Goal: Transaction & Acquisition: Purchase product/service

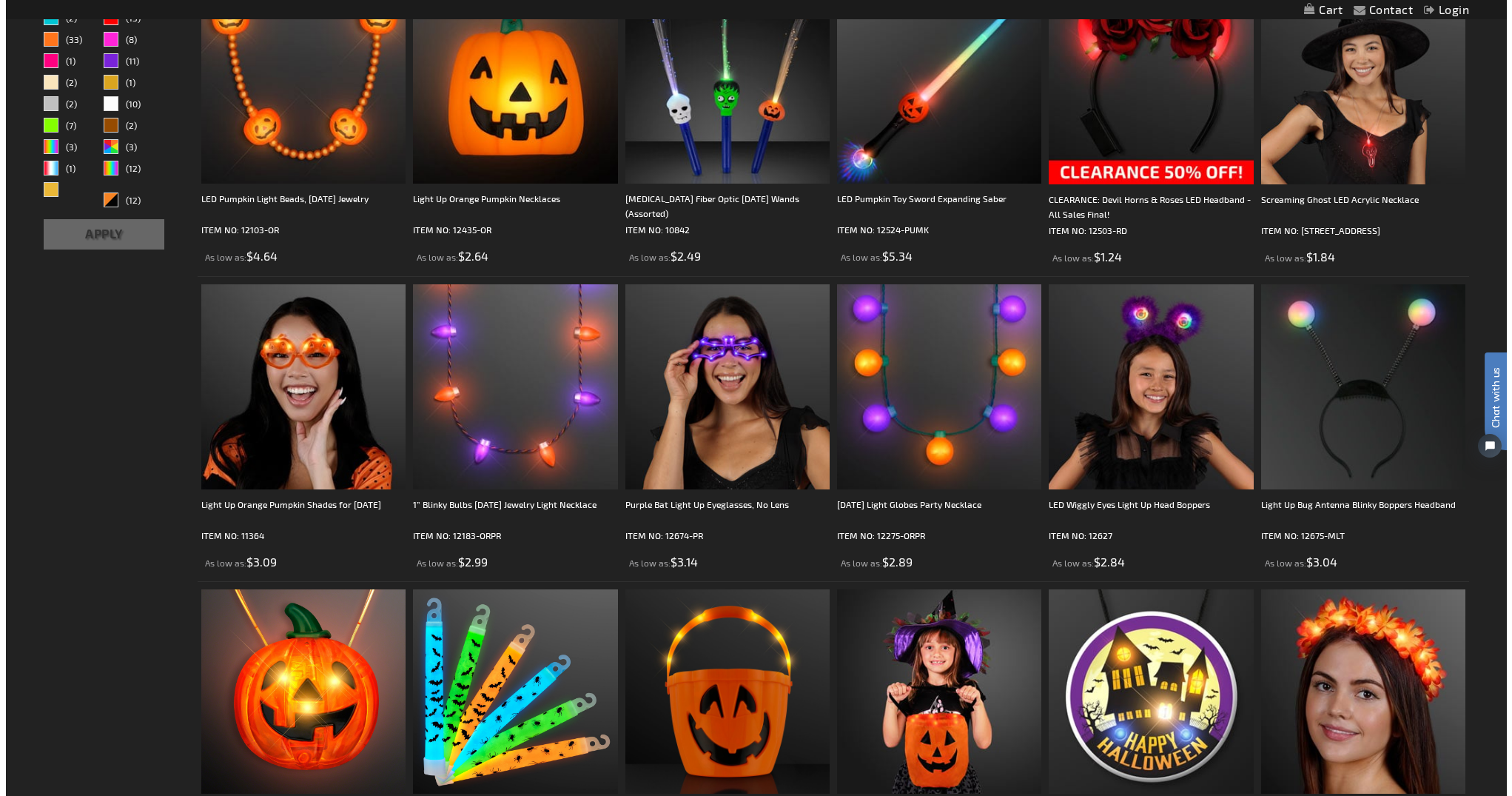
scroll to position [546, 0]
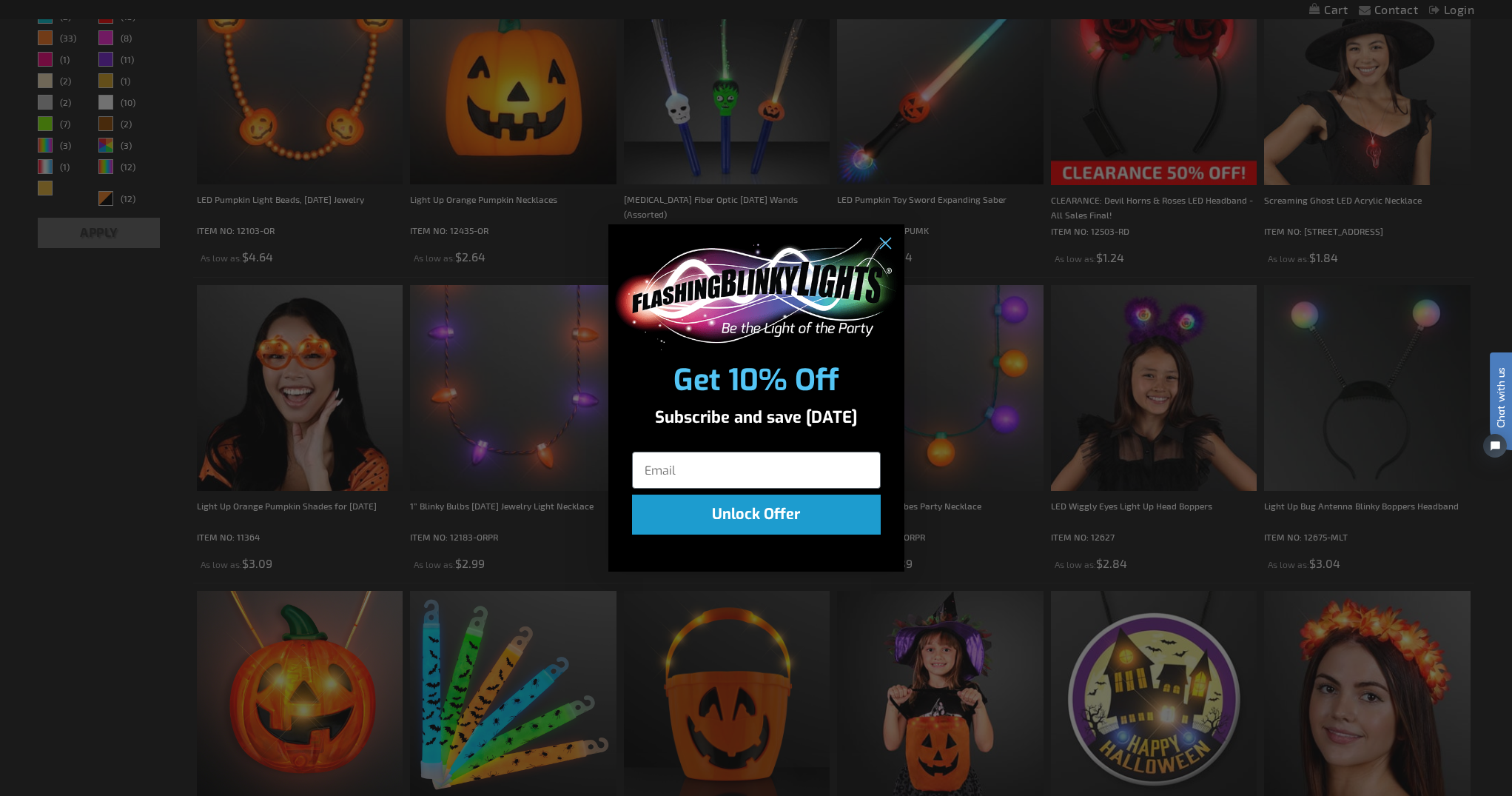
drag, startPoint x: 1507, startPoint y: 122, endPoint x: 1473, endPoint y: 261, distance: 143.1
click at [750, 482] on input "Email" at bounding box center [756, 470] width 249 height 37
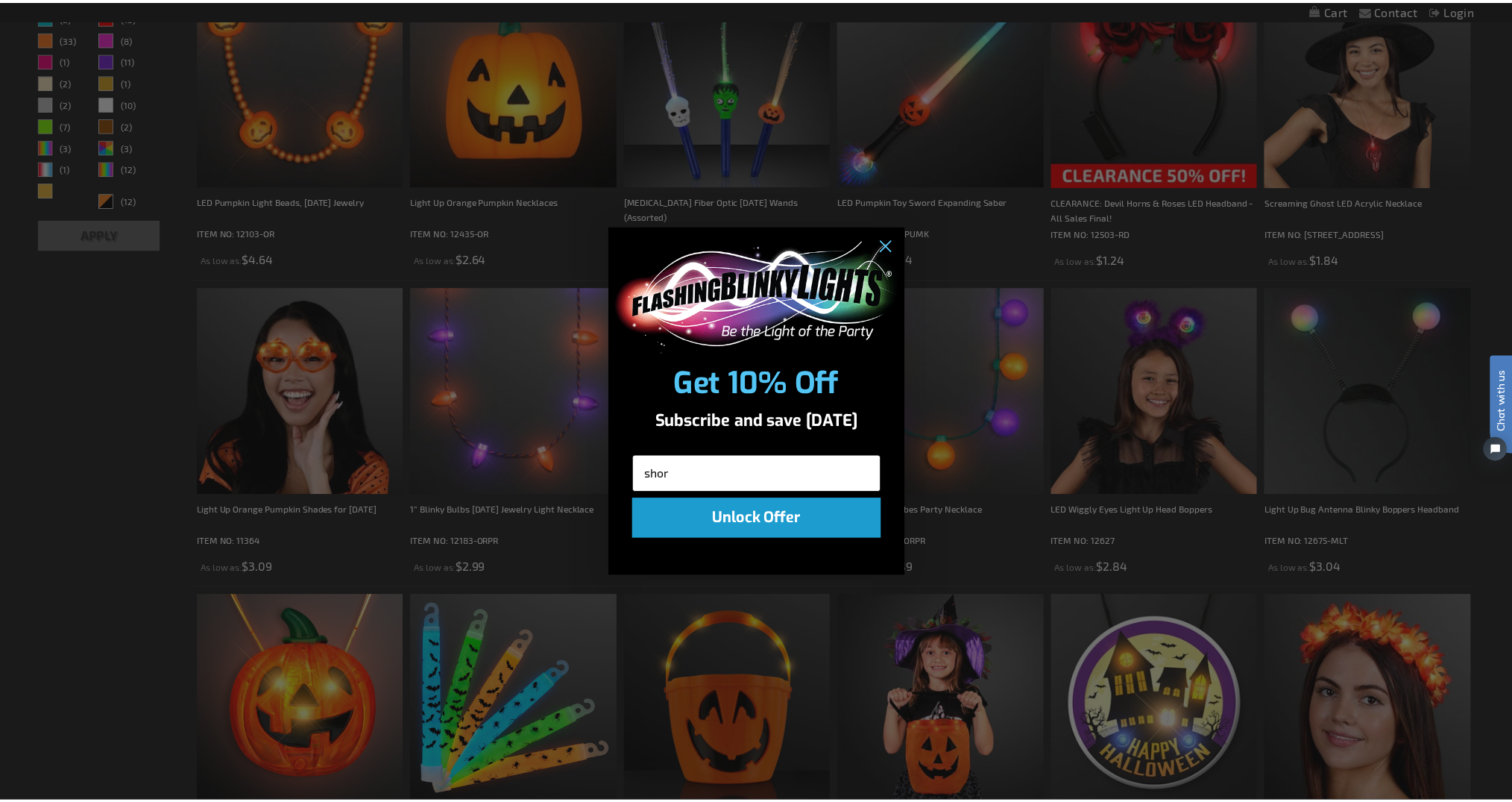
scroll to position [0, 0]
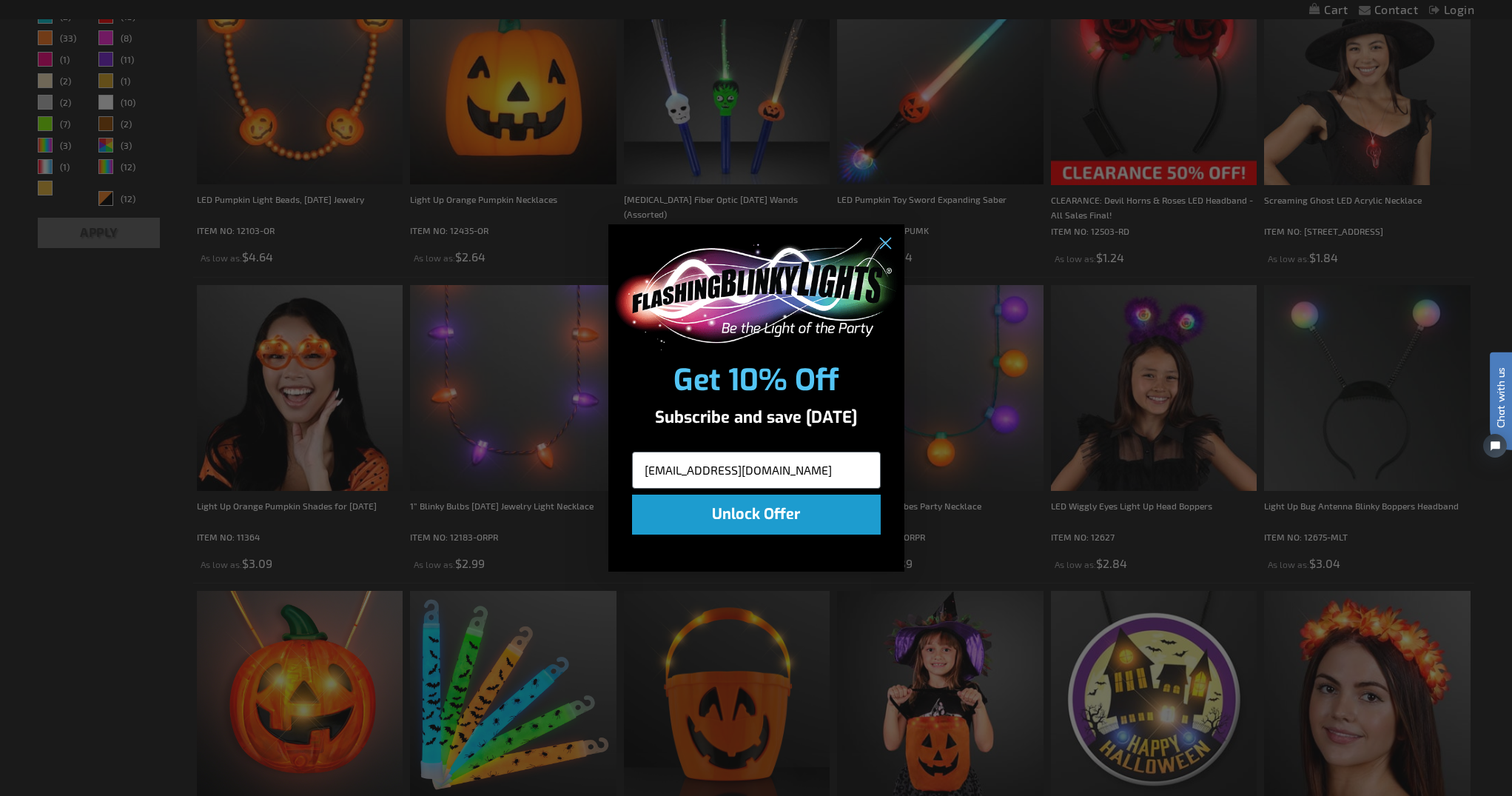
type input "shortric24@gmail.com"
click at [758, 515] on button "Unlock Offer" at bounding box center [756, 515] width 249 height 40
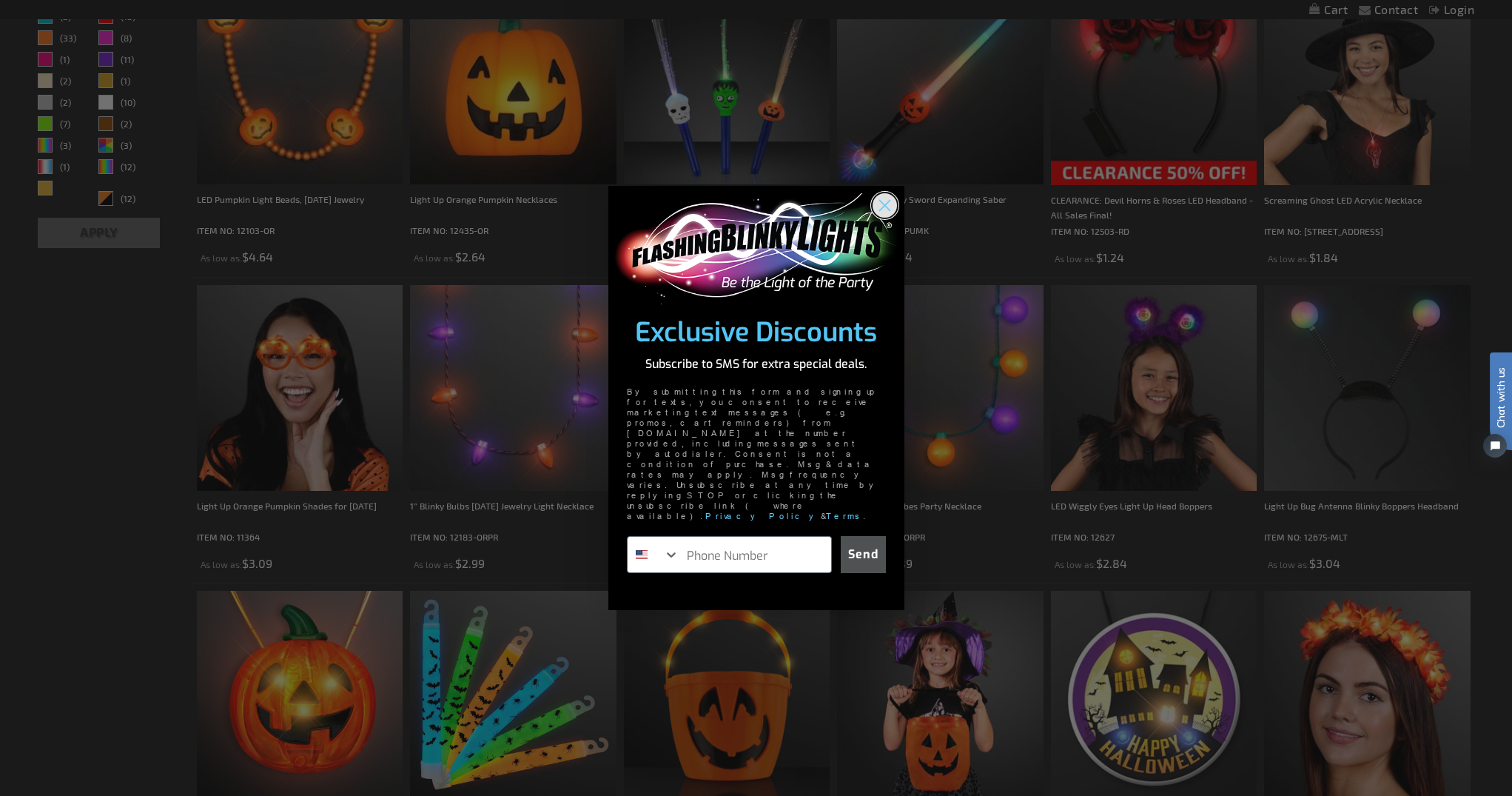
click at [890, 217] on circle "Close dialog" at bounding box center [884, 204] width 24 height 24
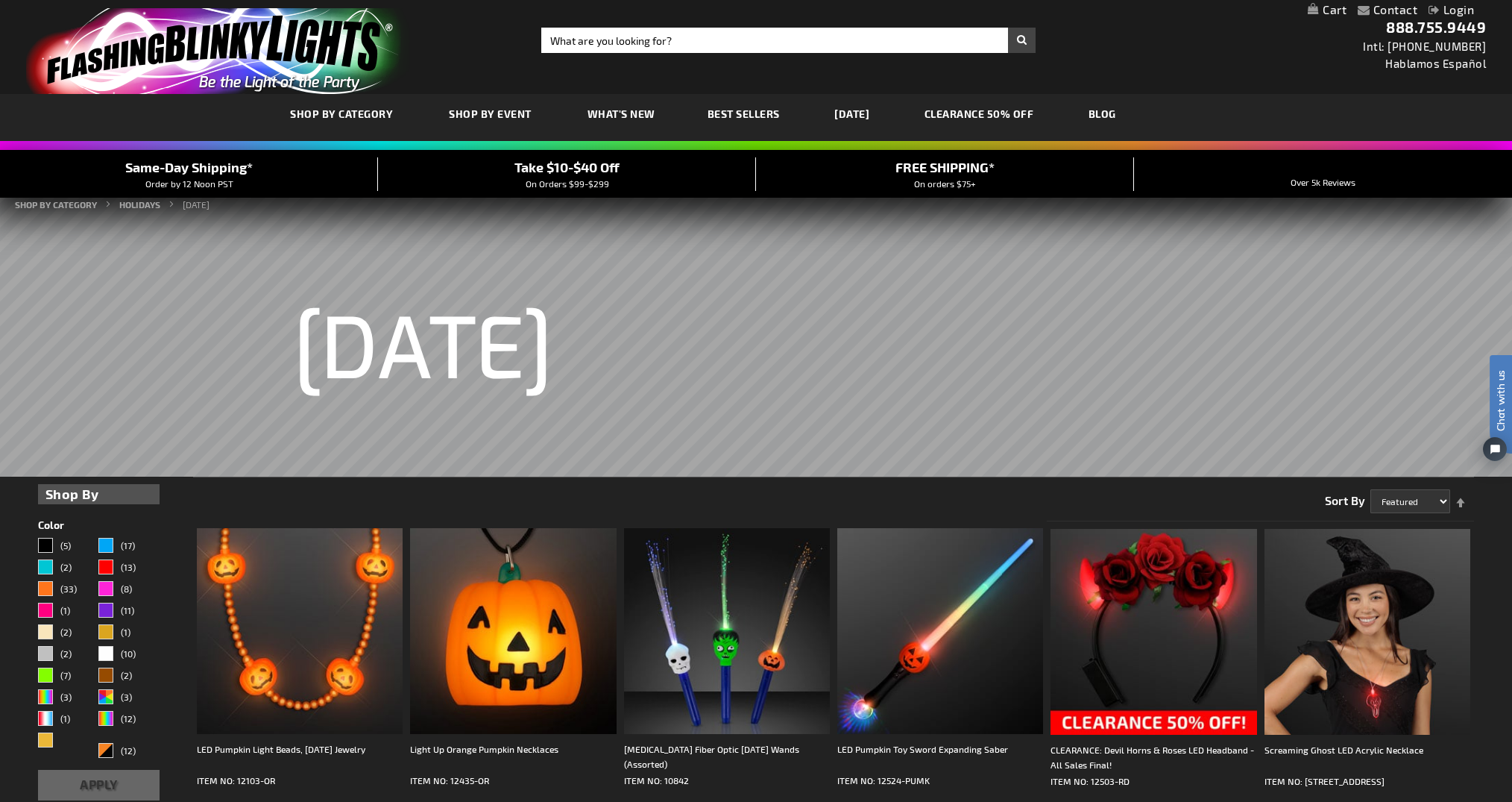
click at [1020, 122] on link "CLEARANCE 50% OFF" at bounding box center [979, 114] width 132 height 50
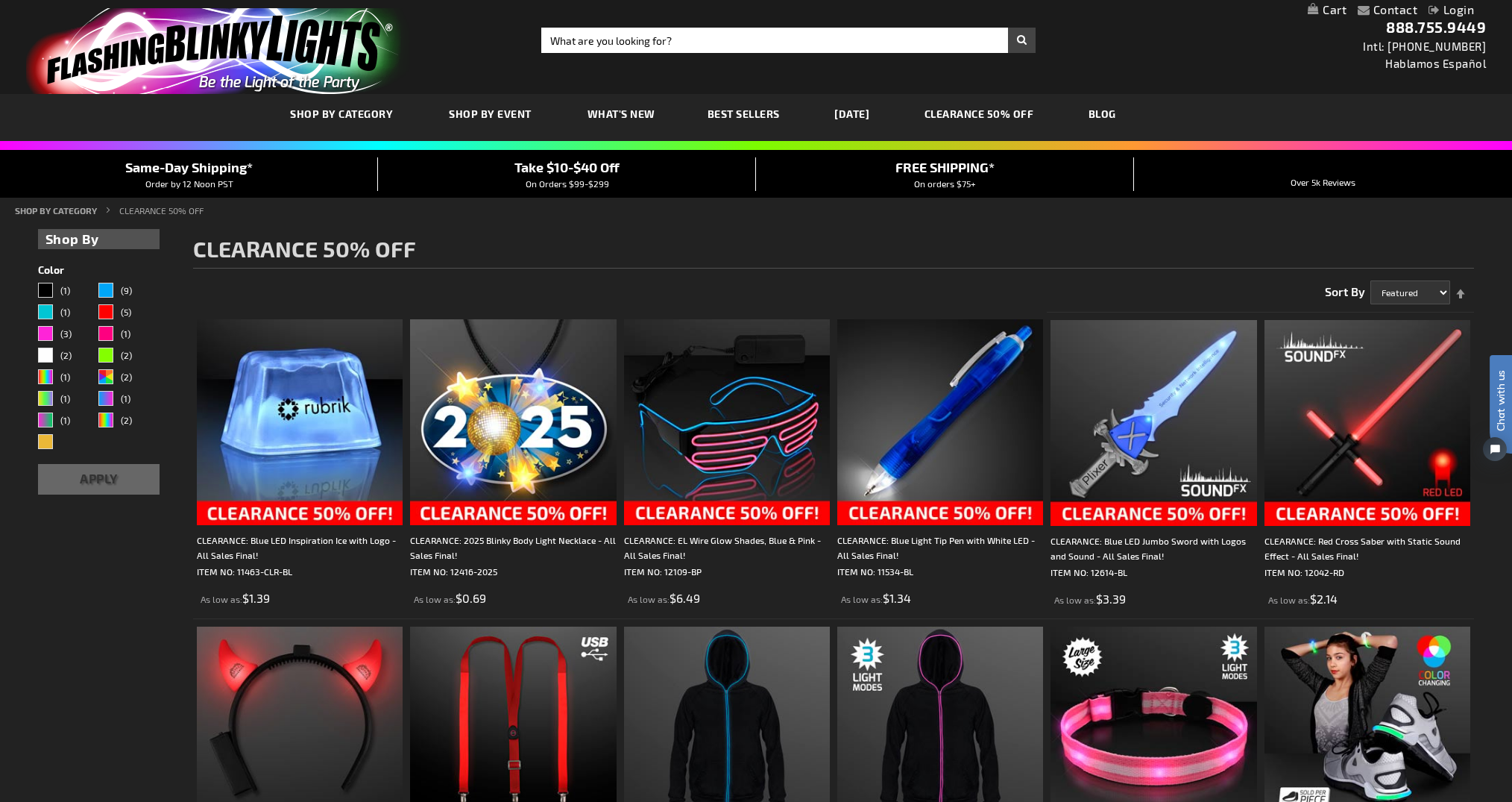
click at [655, 118] on link "What's New" at bounding box center [621, 114] width 90 height 50
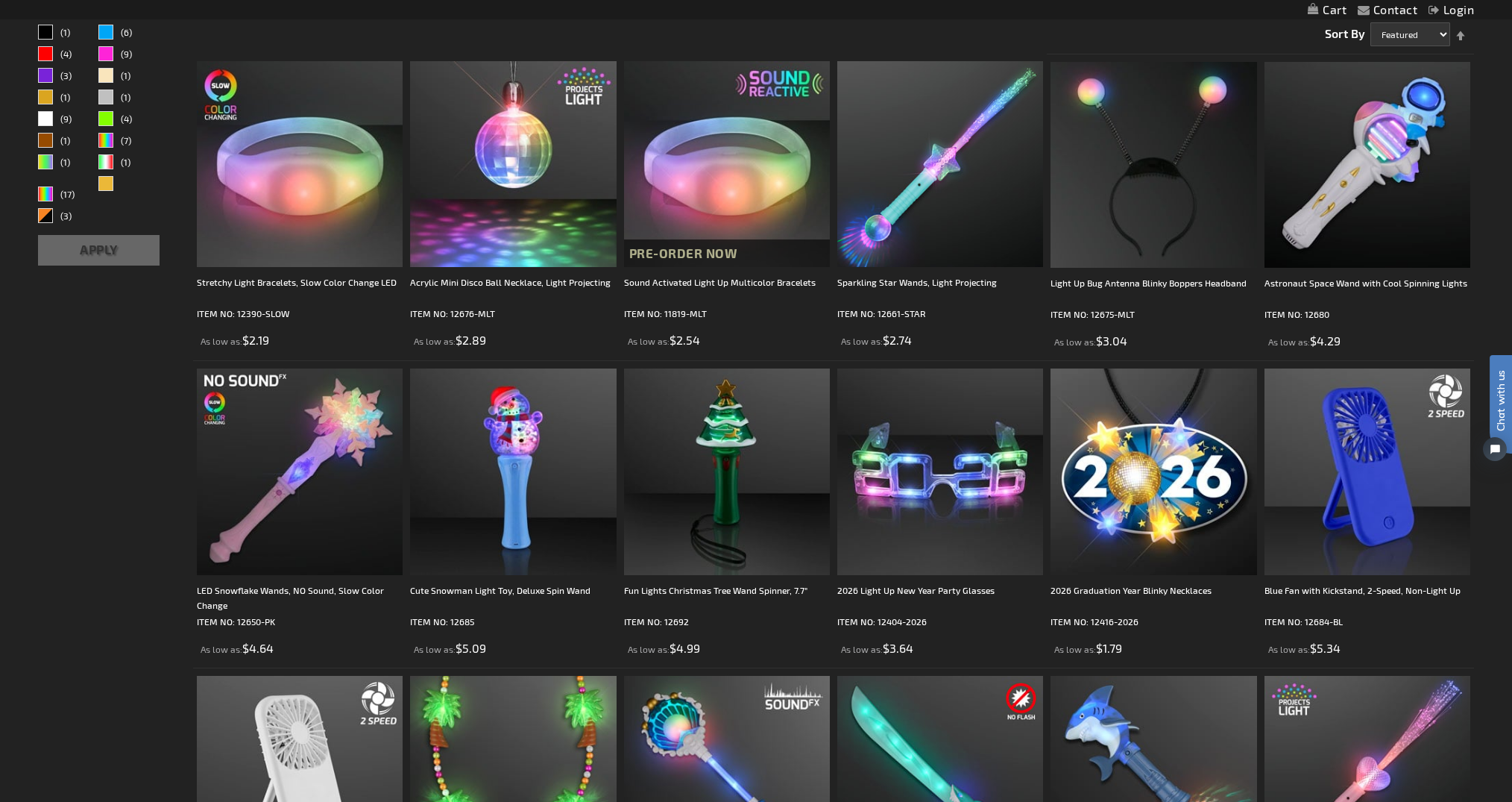
scroll to position [262, 0]
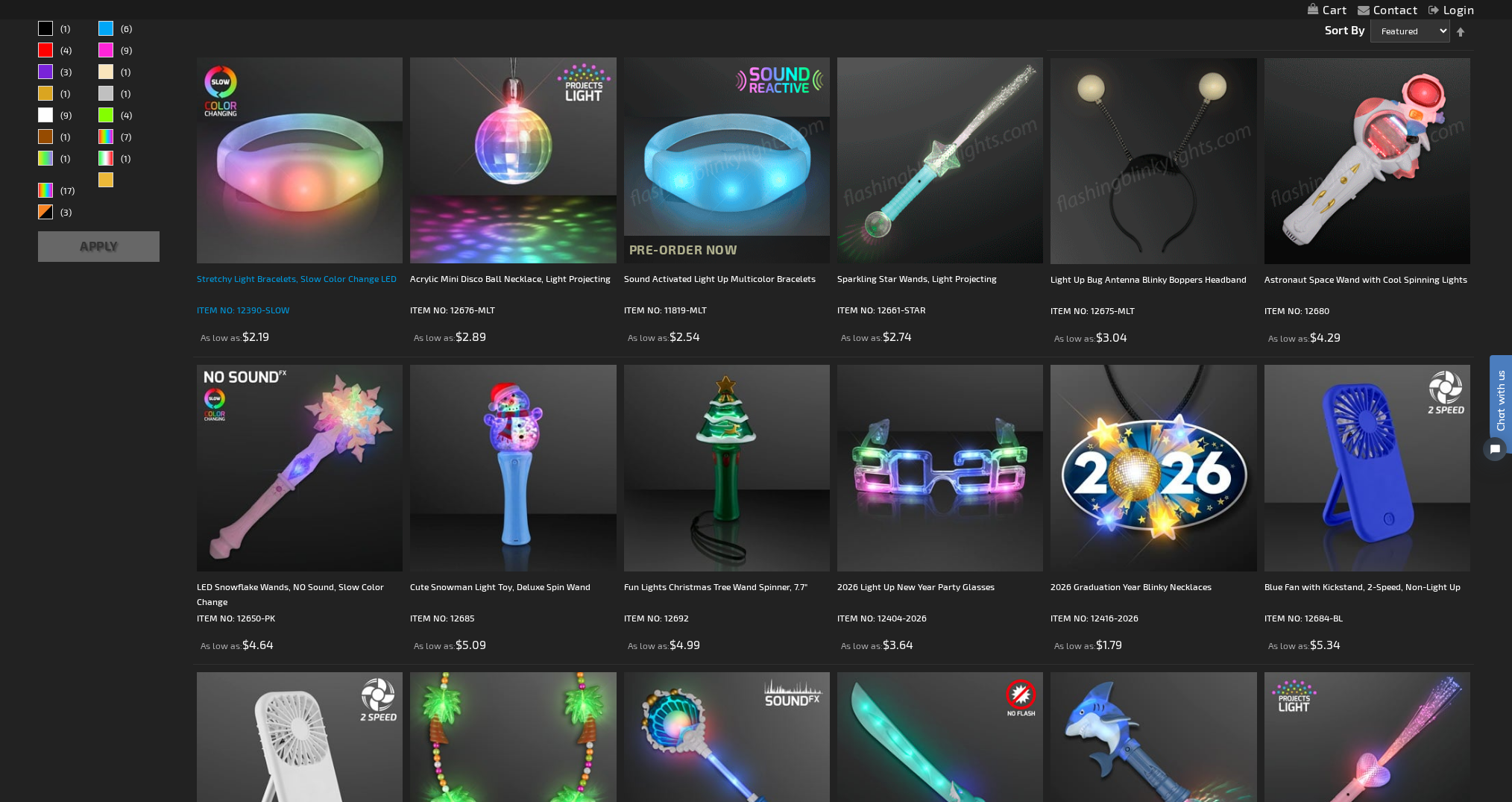
click at [302, 287] on div "Stretchy Light Bracelets, Slow Color Change LED" at bounding box center [299, 285] width 206 height 30
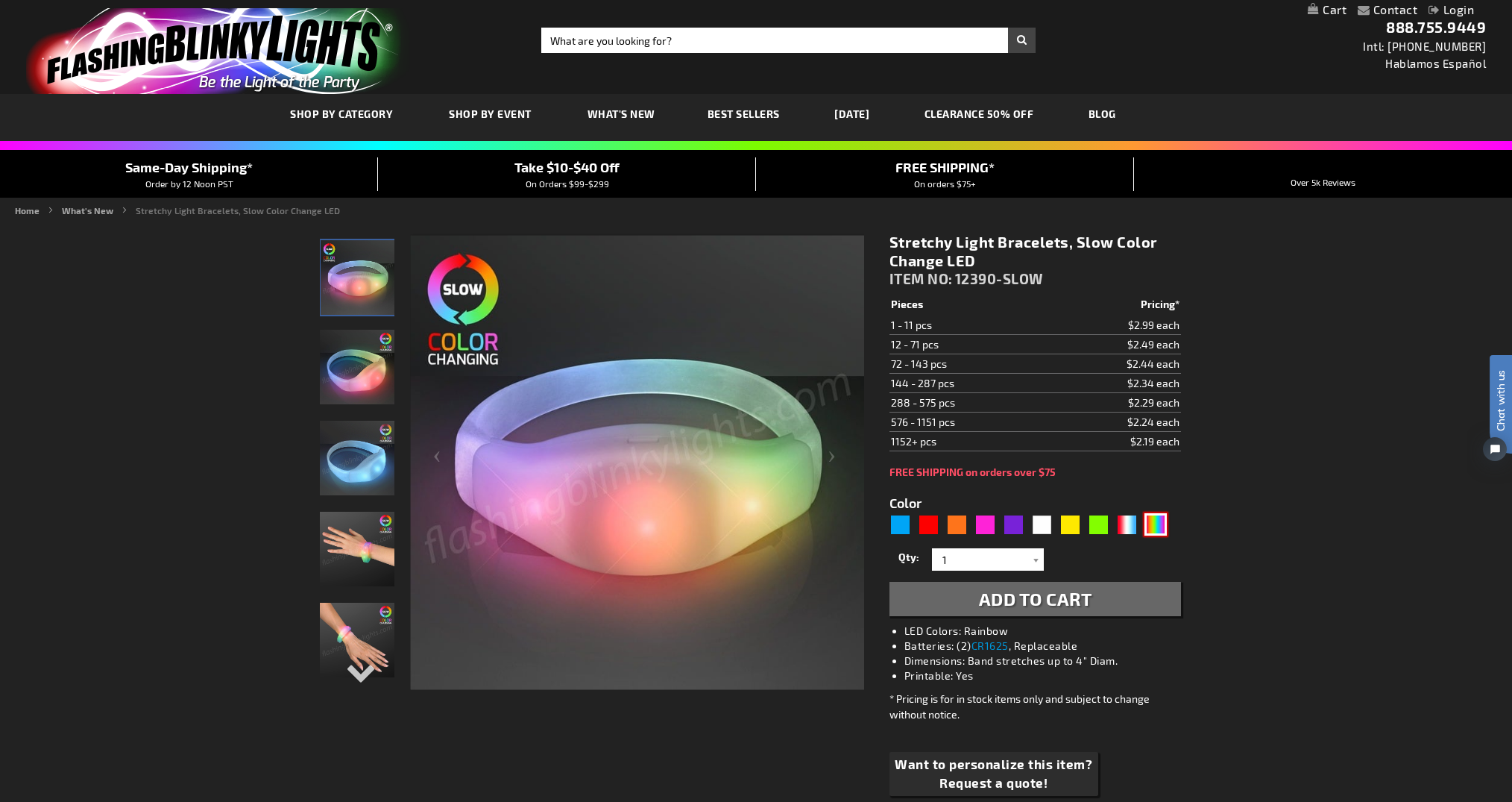
click at [1157, 528] on div "Multicolor" at bounding box center [1155, 524] width 23 height 23
click at [376, 374] on img at bounding box center [357, 366] width 74 height 74
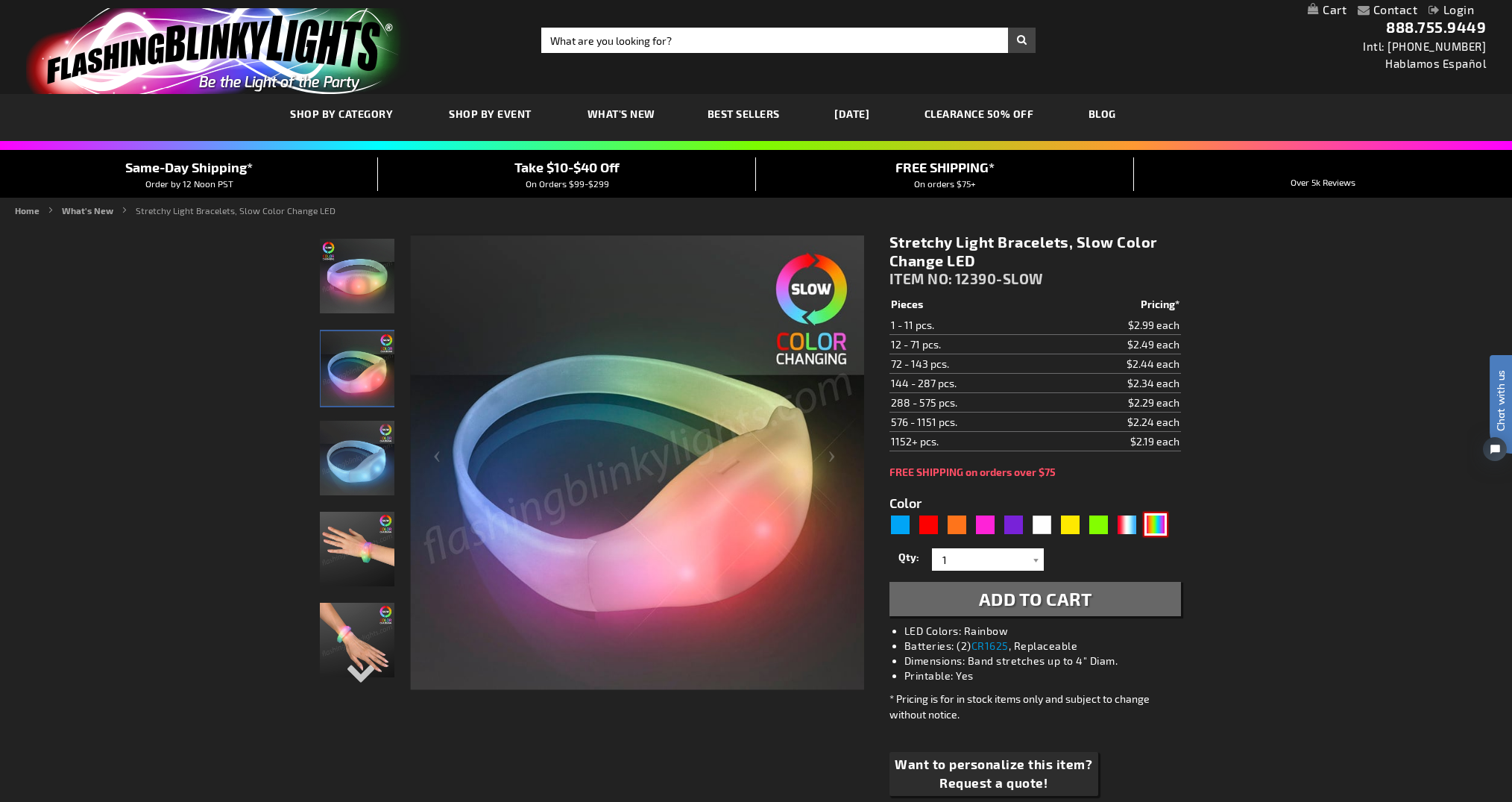
click at [366, 458] on img at bounding box center [357, 457] width 74 height 74
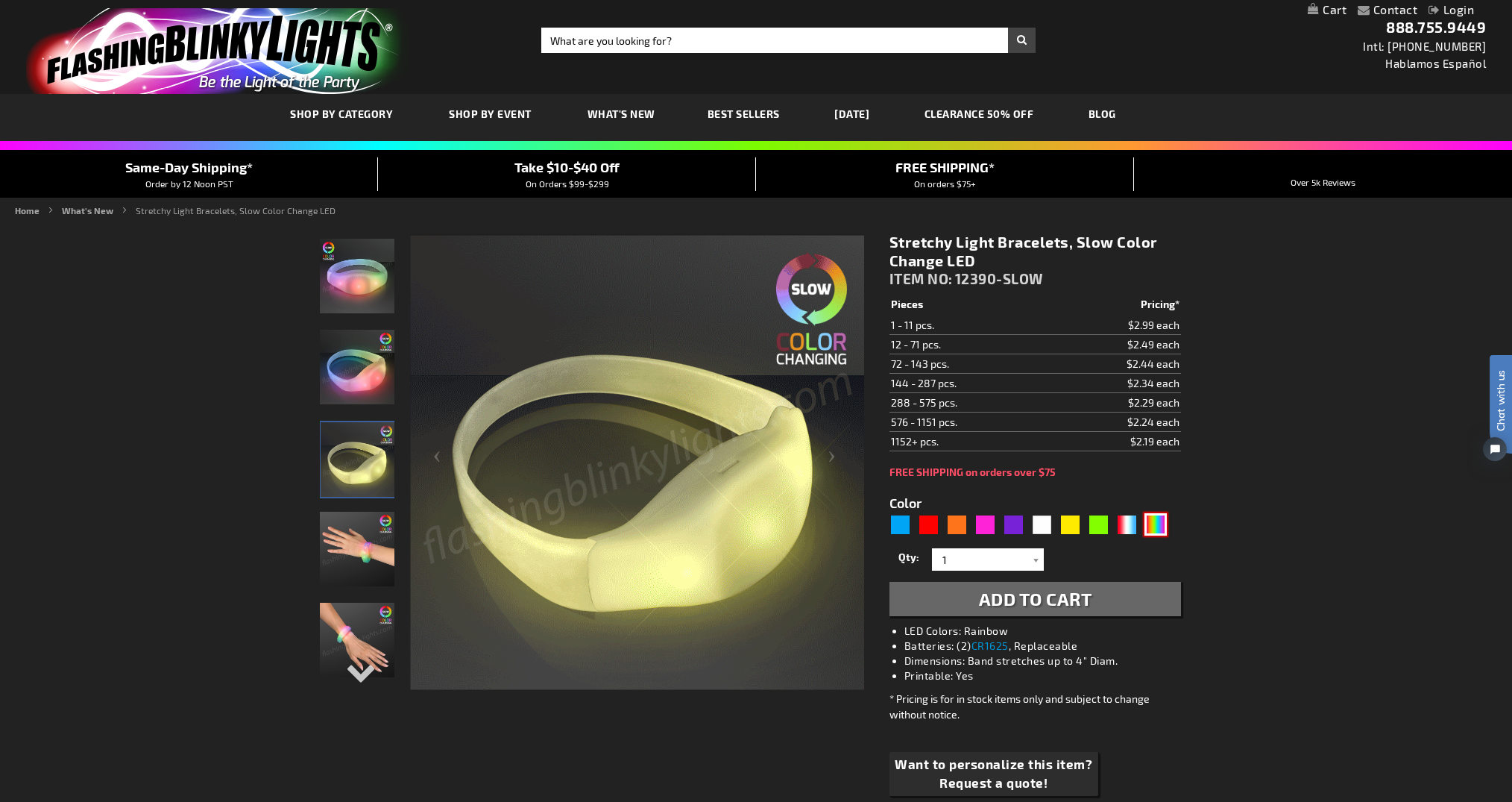
click at [370, 547] on img at bounding box center [357, 548] width 74 height 74
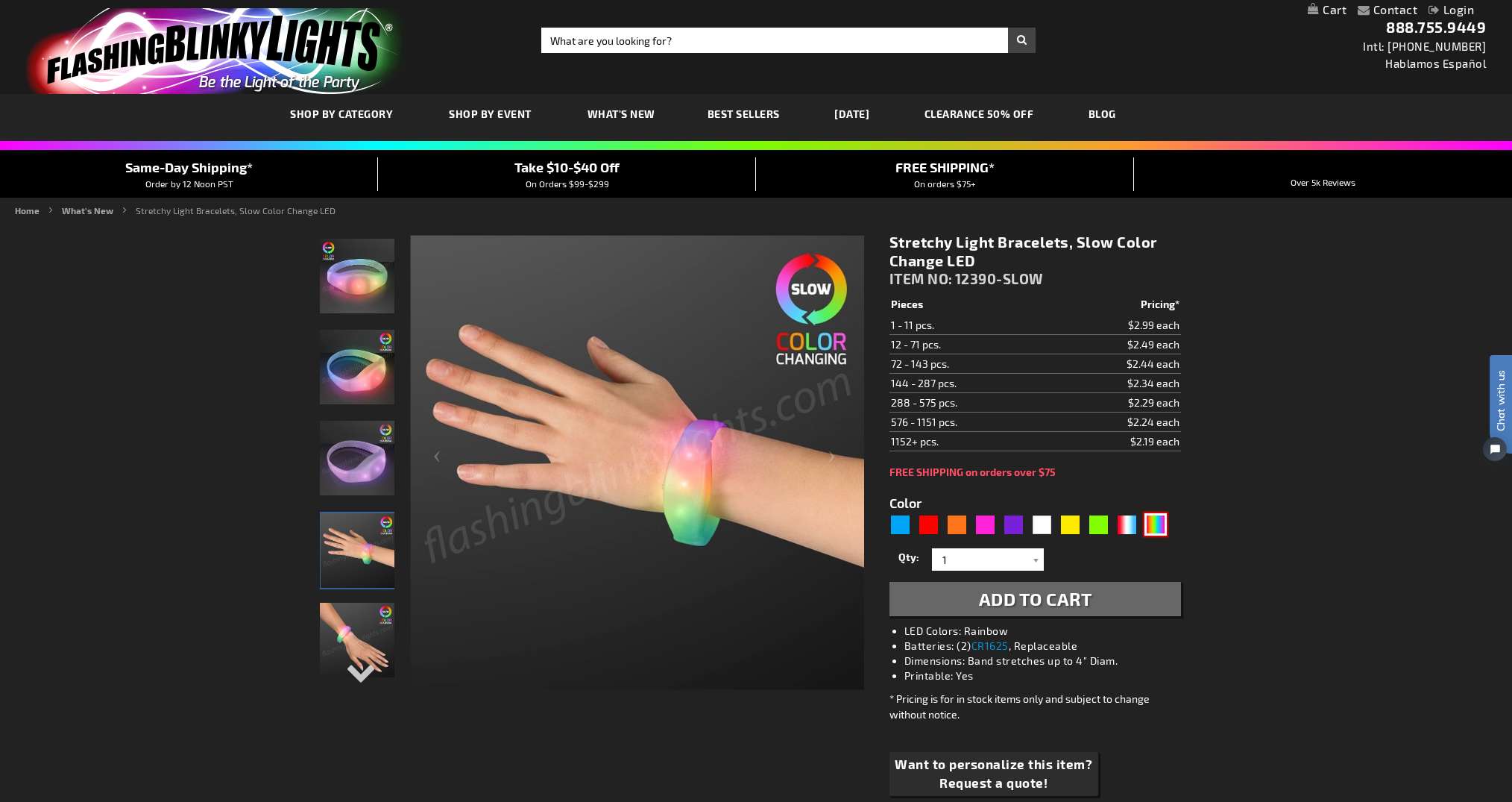
click at [353, 657] on img at bounding box center [357, 640] width 74 height 74
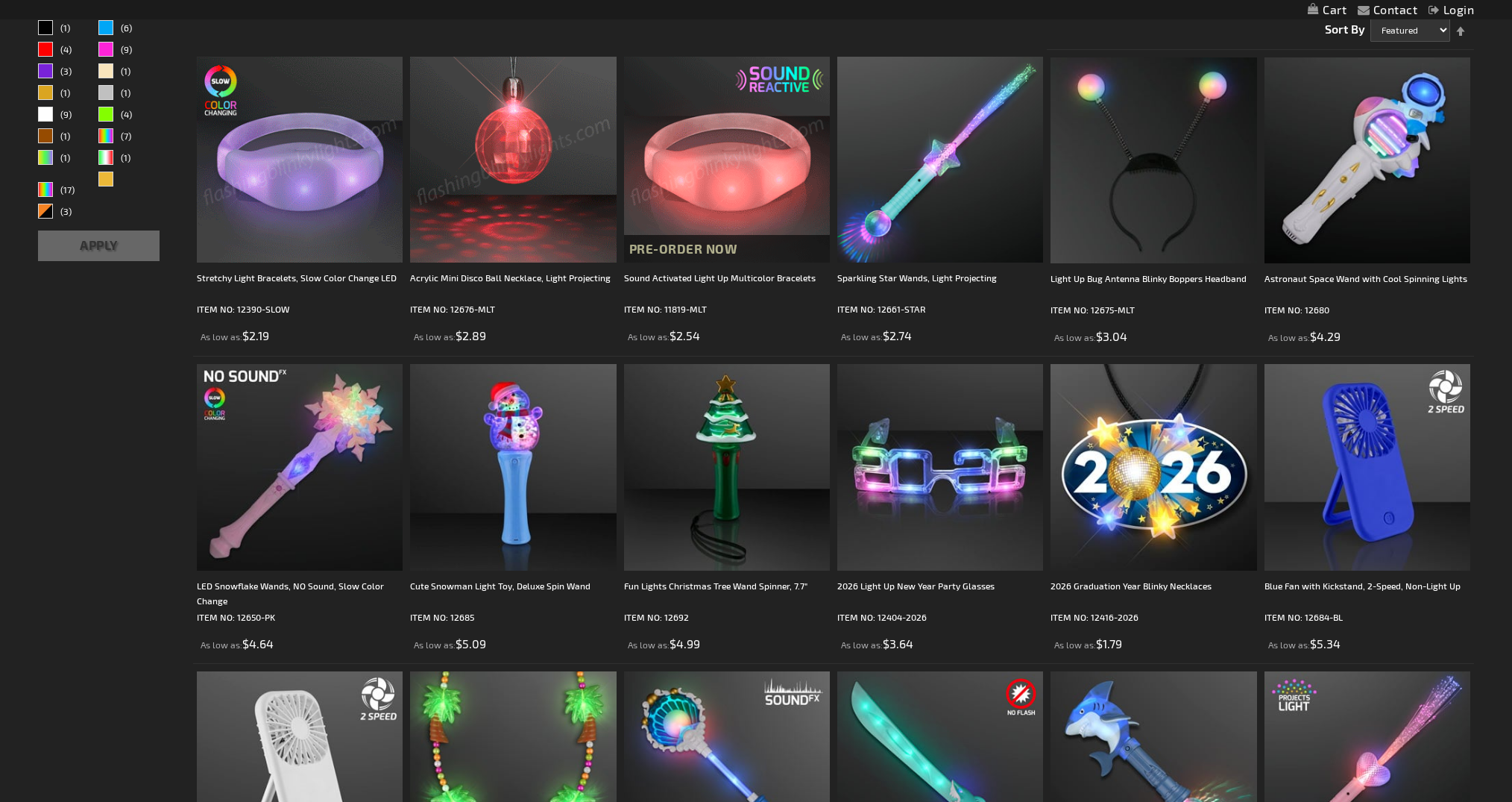
click at [721, 166] on img at bounding box center [726, 159] width 206 height 206
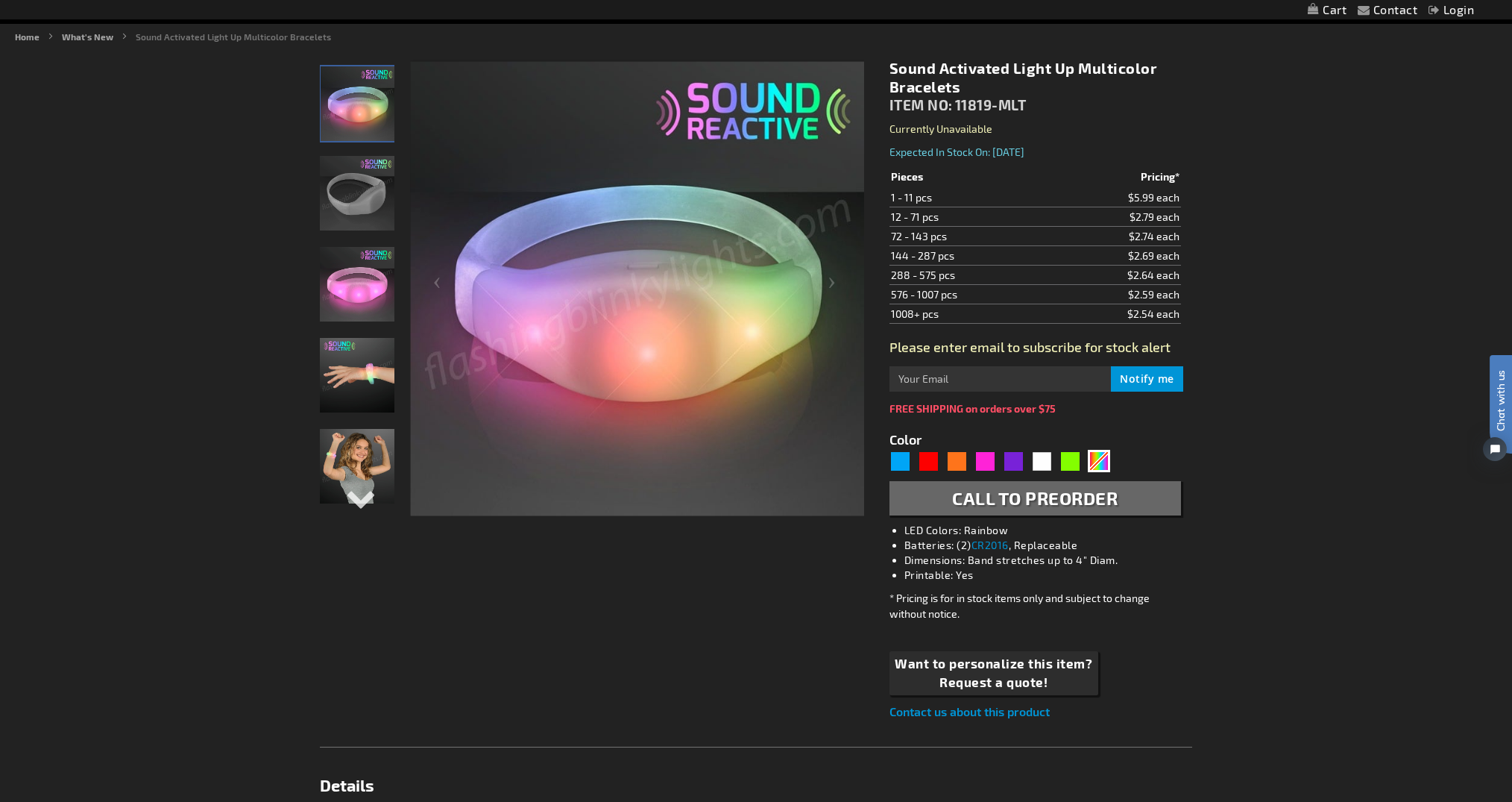
scroll to position [175, 0]
click at [372, 216] on img "Sound Activated Light Up Multicolor Bracelets" at bounding box center [357, 192] width 74 height 74
